Goal: Task Accomplishment & Management: Use online tool/utility

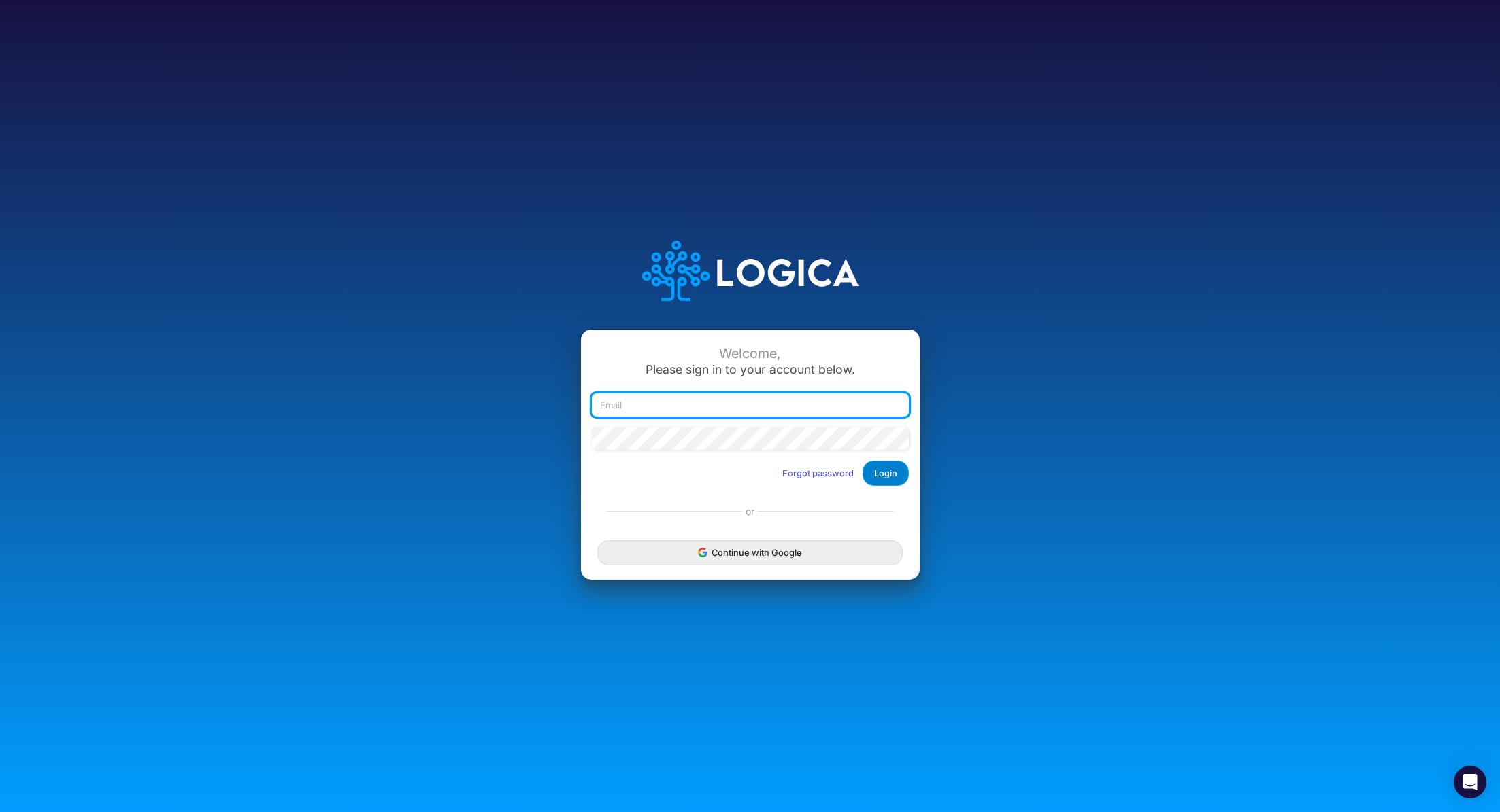
type input "[PERSON_NAME][EMAIL_ADDRESS][PERSON_NAME][DOMAIN_NAME]"
click at [886, 478] on button "Login" at bounding box center [886, 473] width 46 height 25
